Goal: Task Accomplishment & Management: Manage account settings

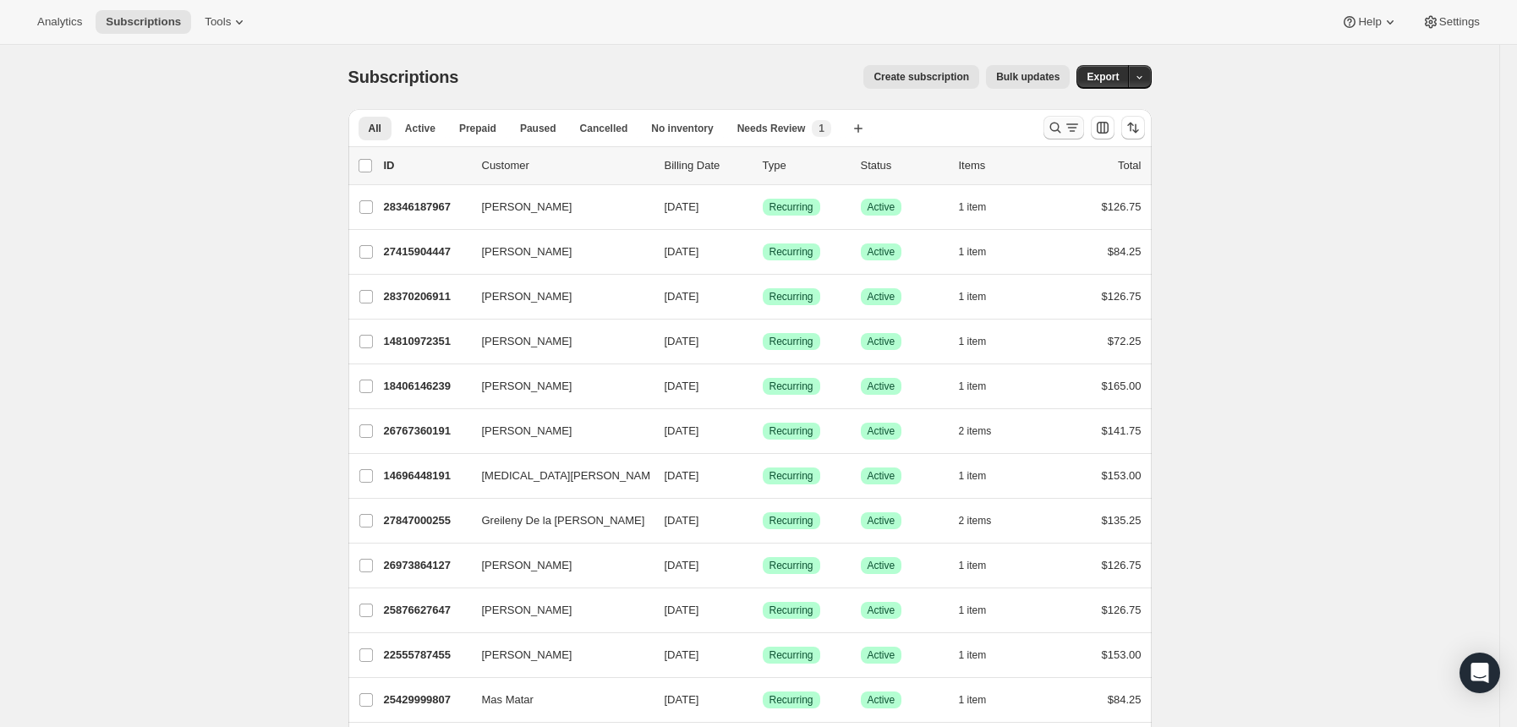
click at [1057, 130] on icon "Search and filter results" at bounding box center [1055, 127] width 17 height 17
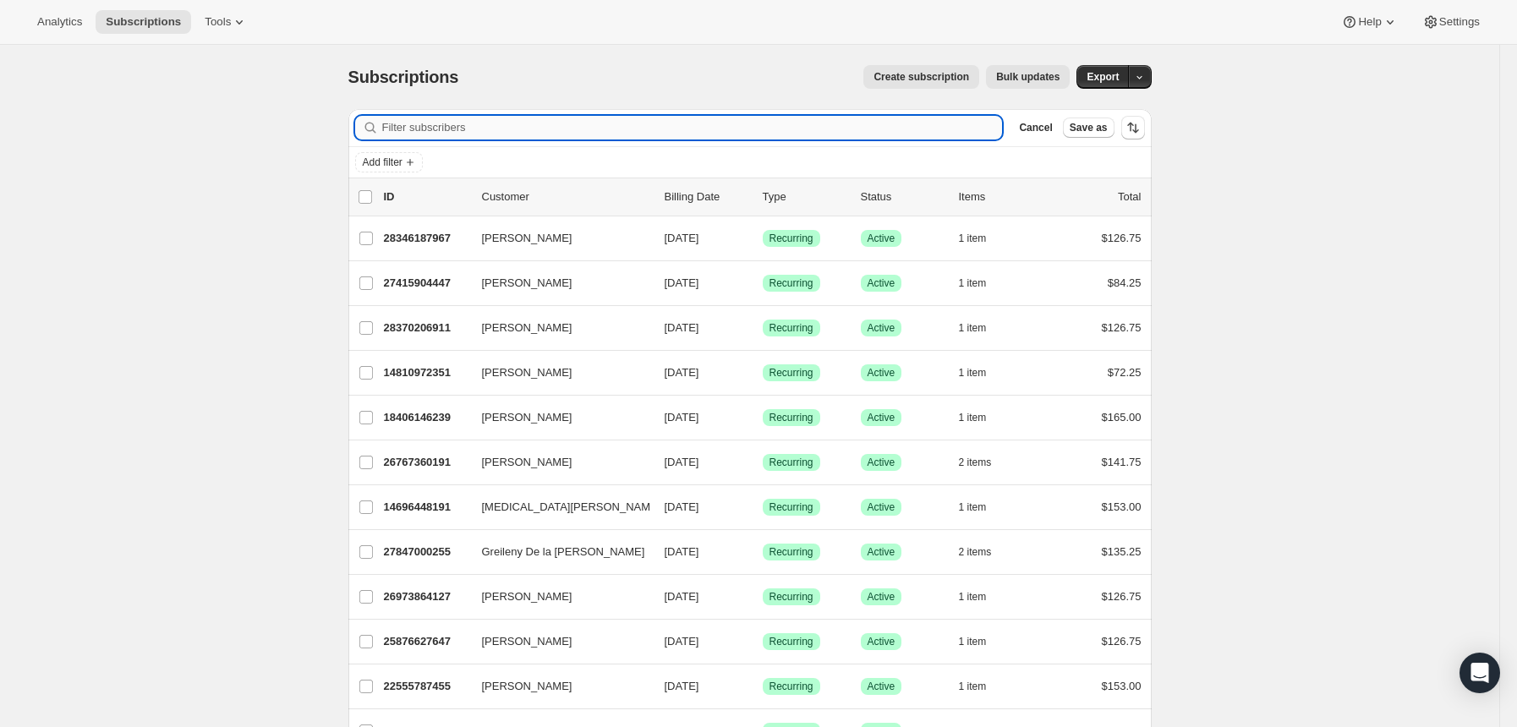
click at [883, 128] on input "Filter subscribers" at bounding box center [692, 128] width 620 height 24
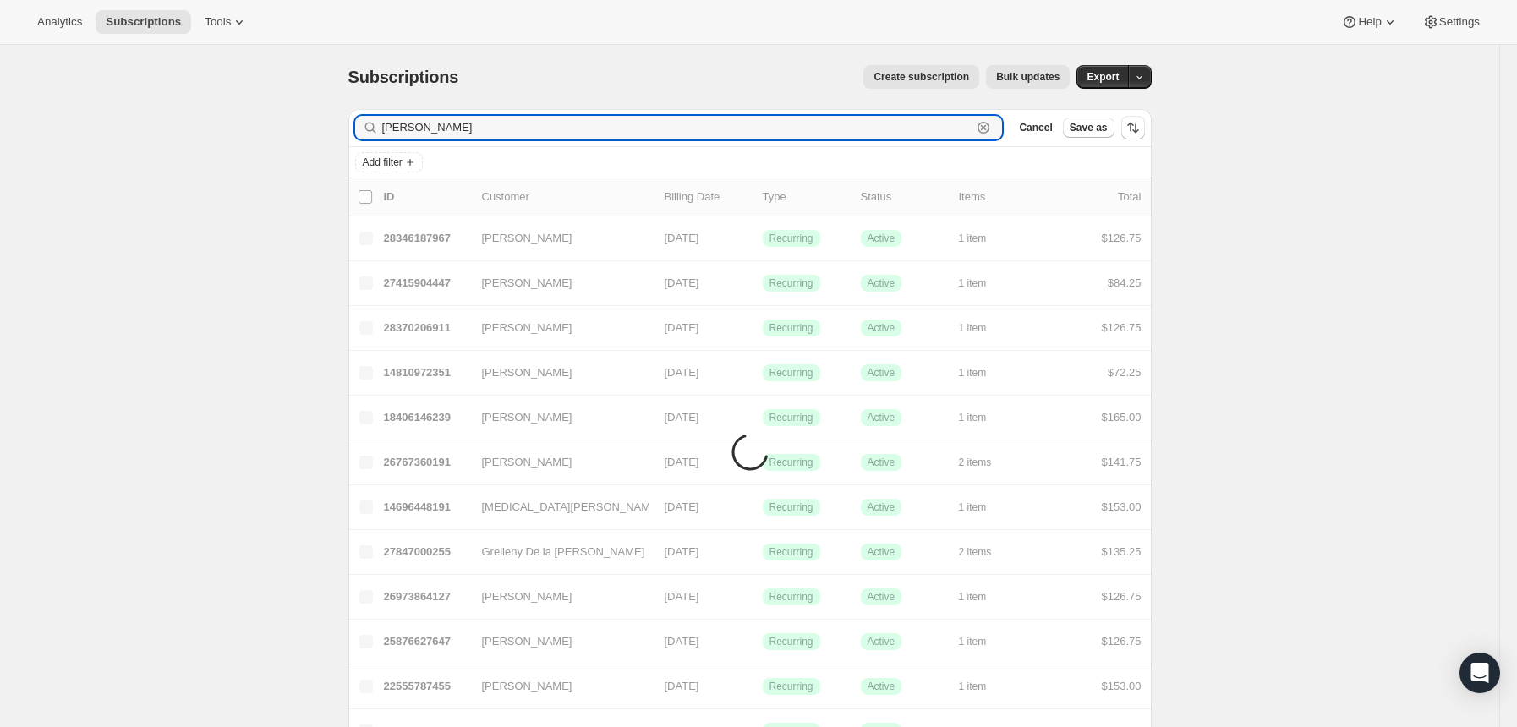
type input "[PERSON_NAME]"
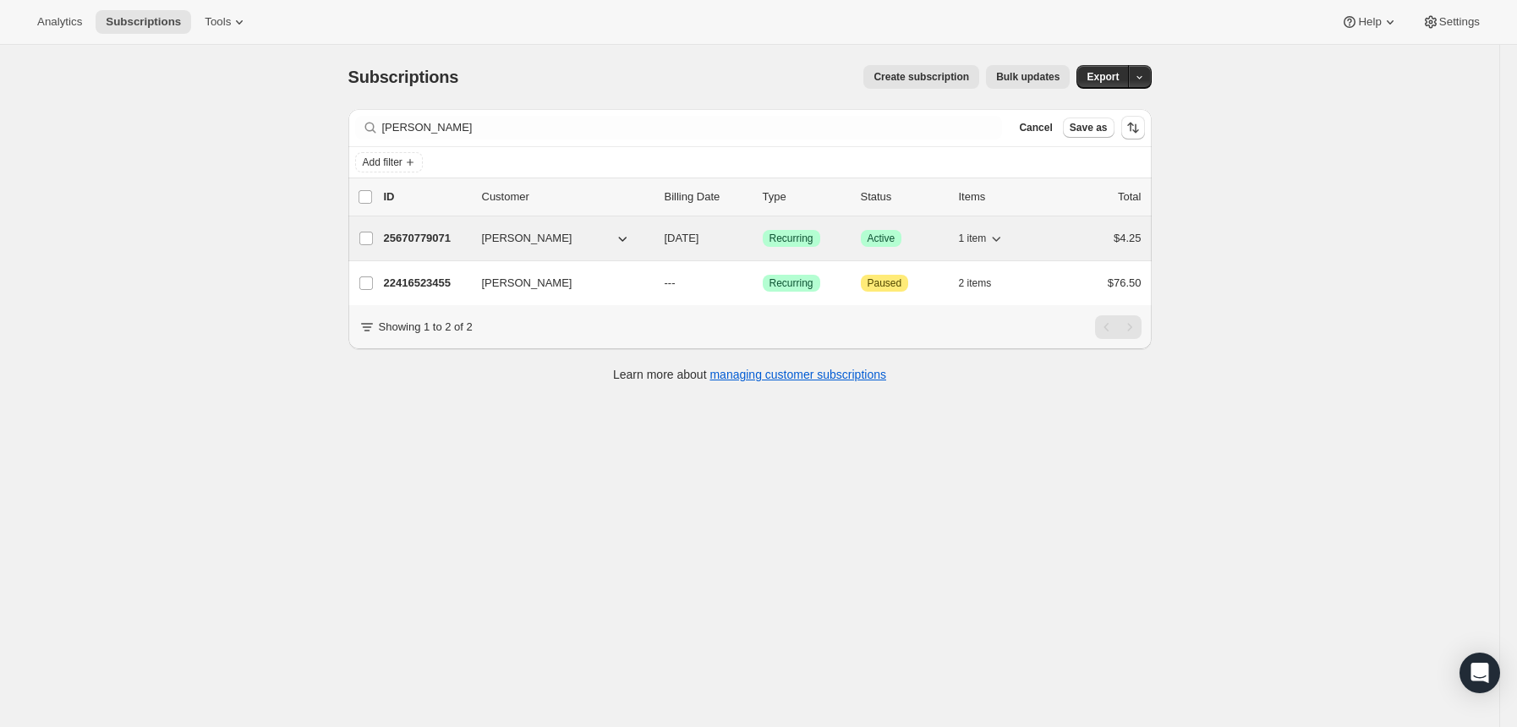
click at [434, 234] on p "25670779071" at bounding box center [426, 238] width 85 height 17
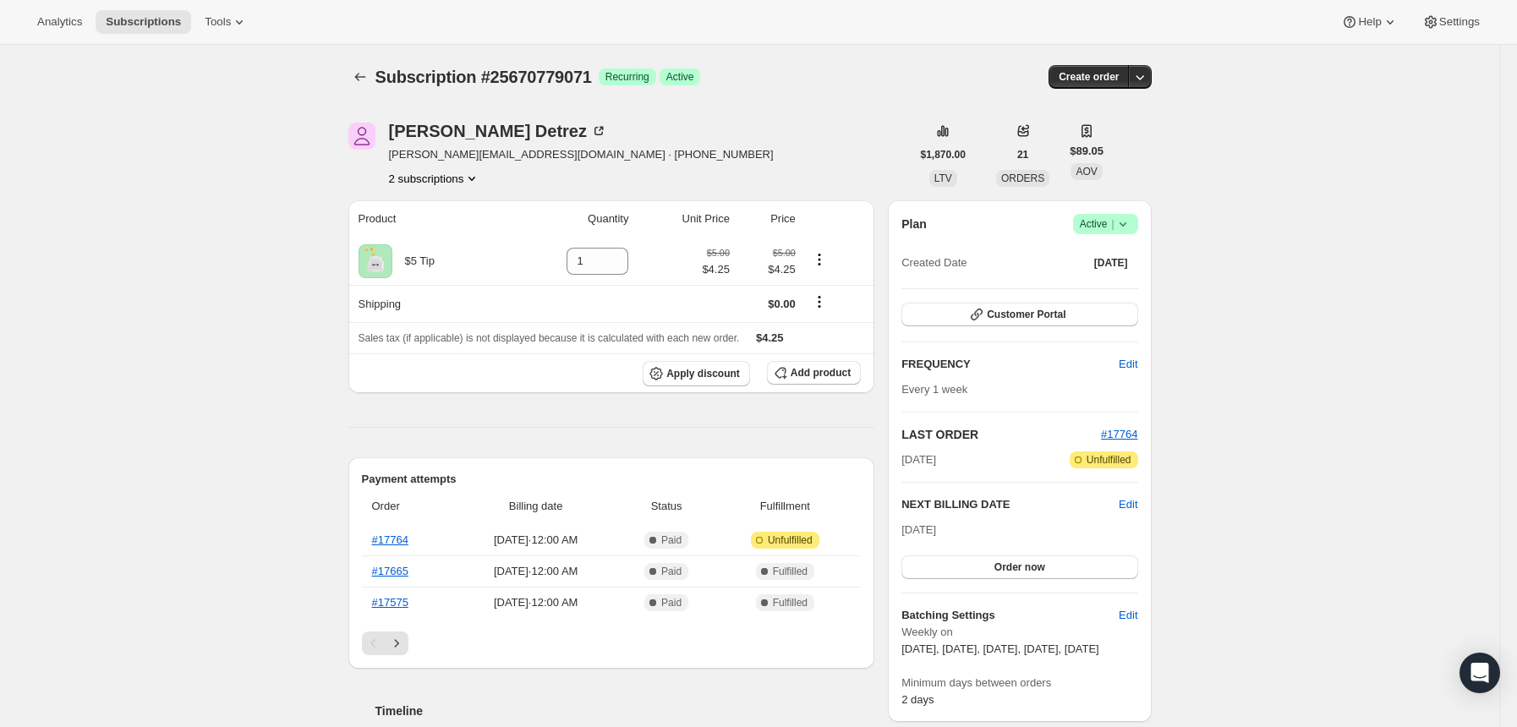
click at [1123, 216] on icon at bounding box center [1122, 224] width 17 height 17
click at [1123, 251] on span "Pause subscription" at bounding box center [1103, 257] width 93 height 13
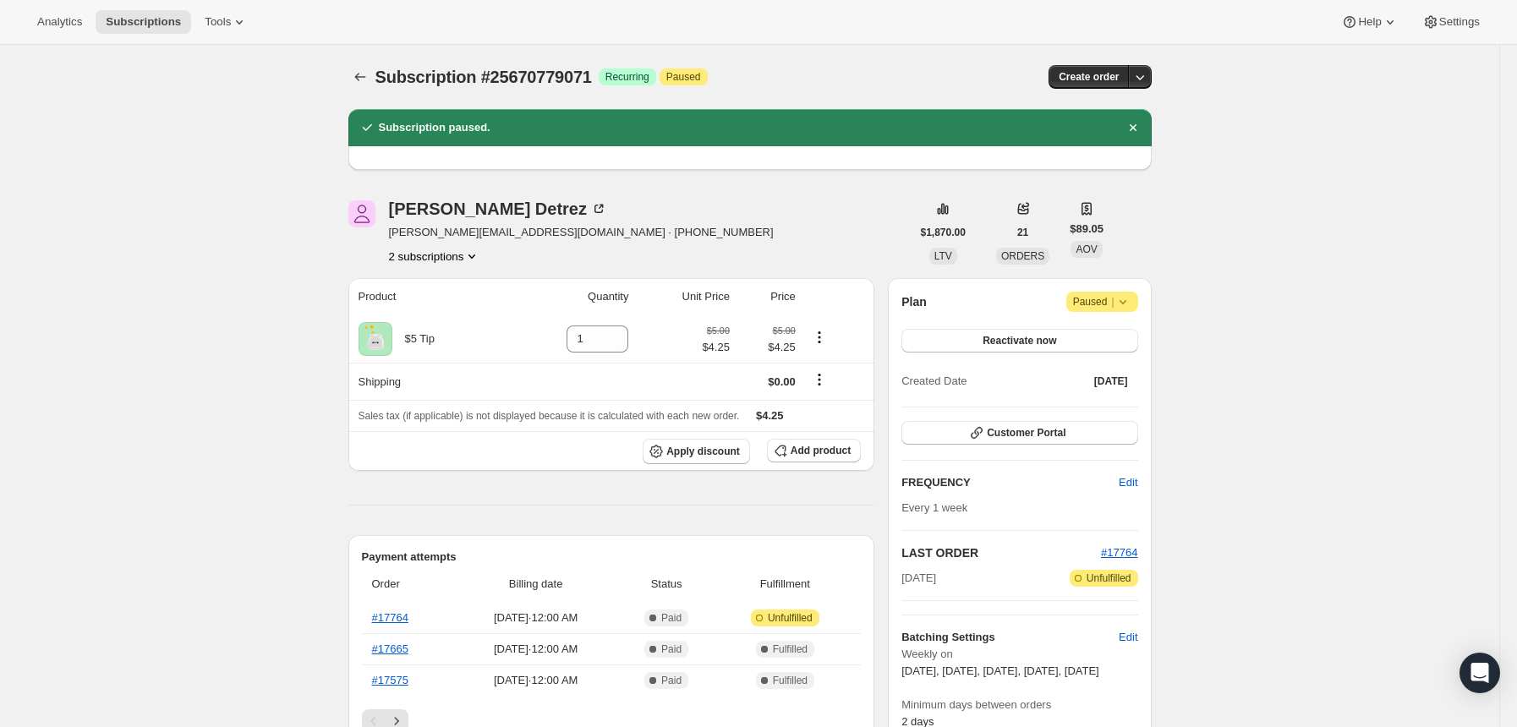
click at [732, 232] on div "[PERSON_NAME] [PERSON_NAME][EMAIL_ADDRESS][DOMAIN_NAME] · [PHONE_NUMBER] 2 subs…" at bounding box center [629, 232] width 562 height 64
click at [369, 80] on icon "Subscriptions" at bounding box center [360, 76] width 17 height 17
